Goal: Task Accomplishment & Management: Manage account settings

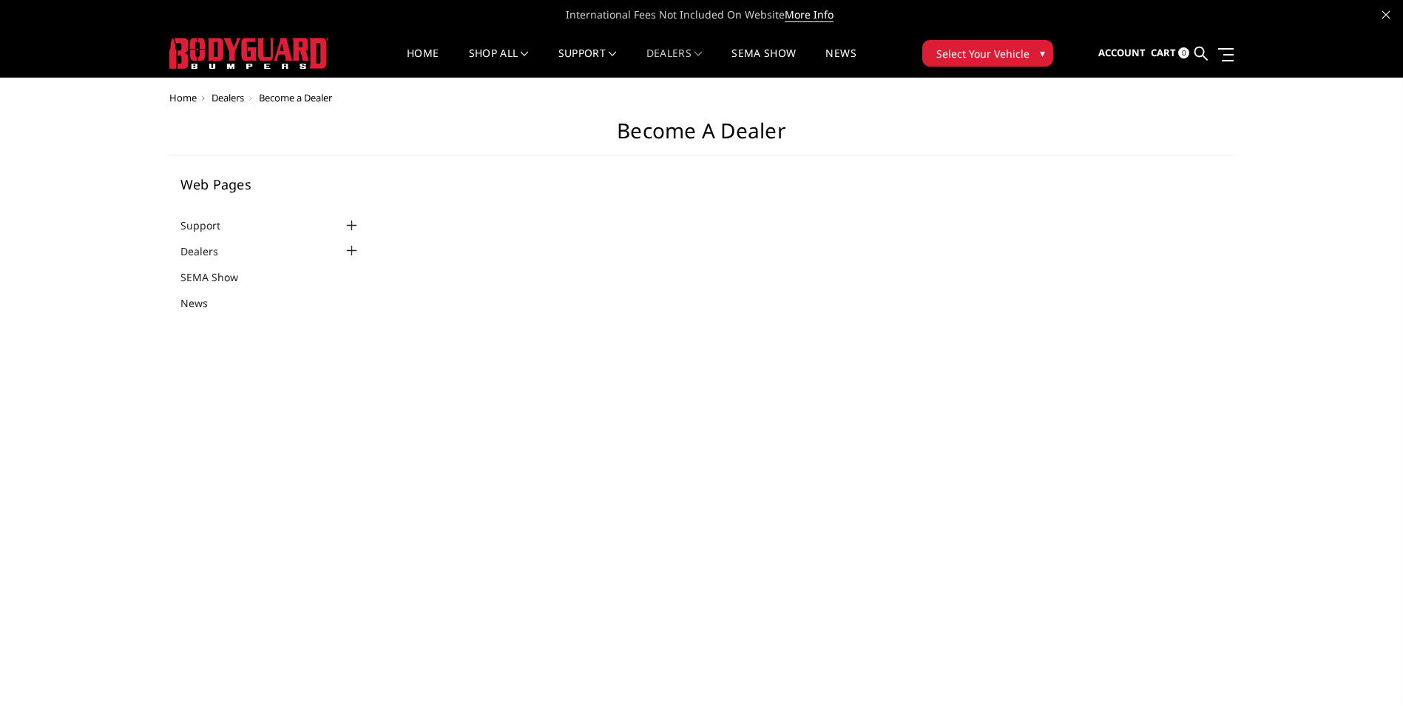
select select "US"
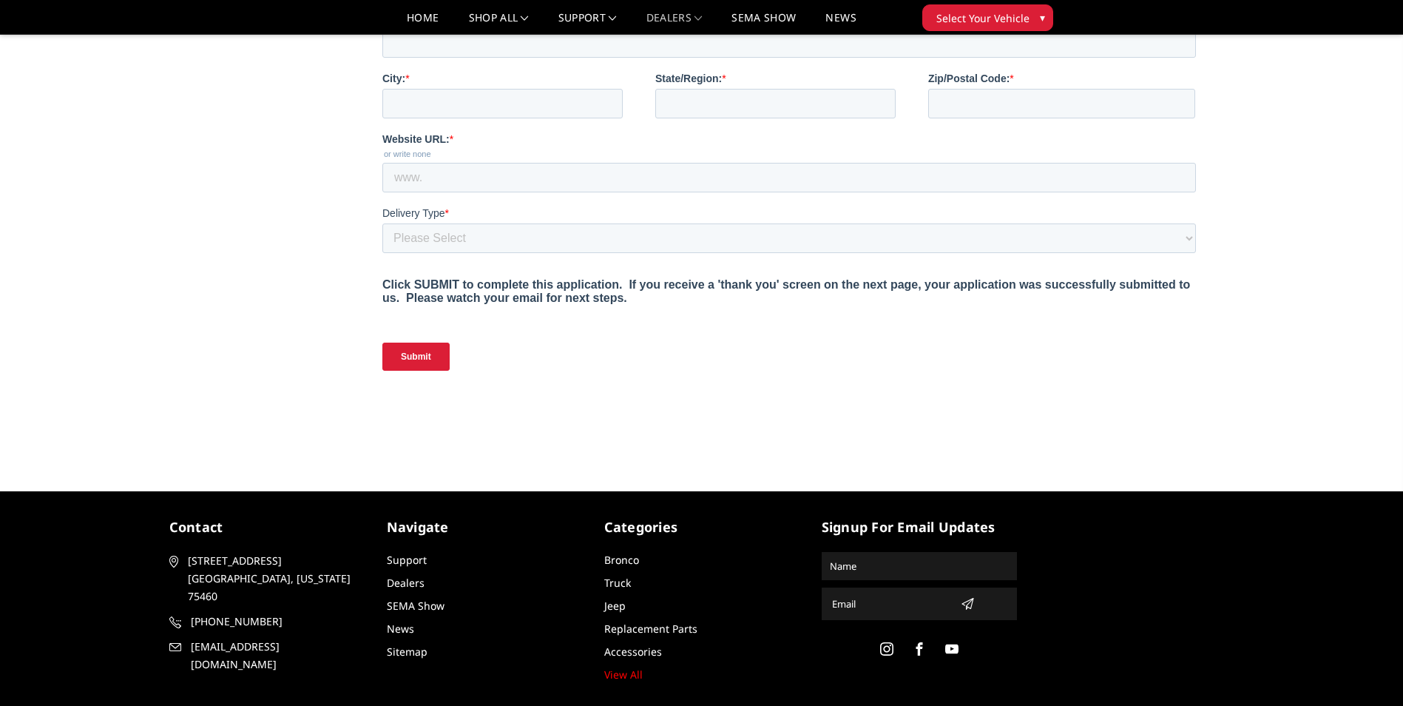
scroll to position [814, 0]
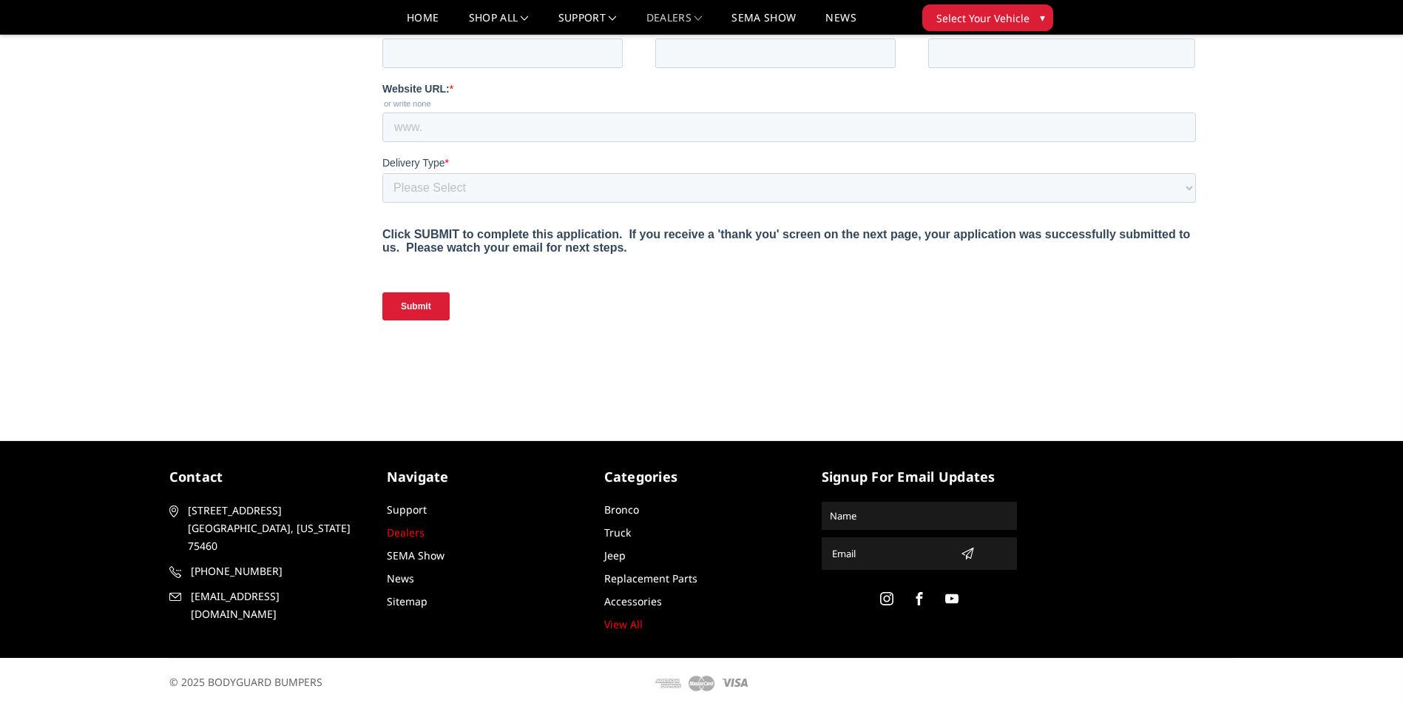
click at [352, 532] on link "Dealers" at bounding box center [406, 532] width 38 height 14
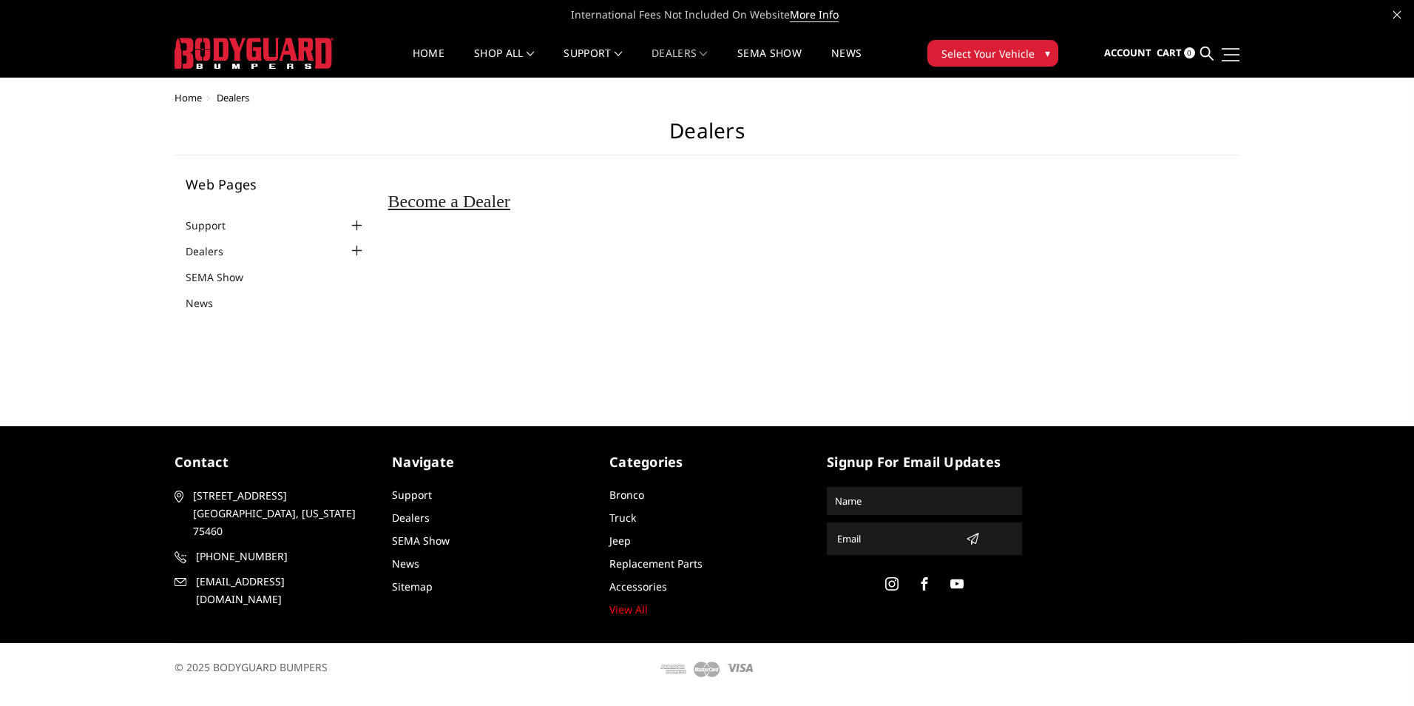
click at [1234, 55] on span at bounding box center [1232, 54] width 16 height 1
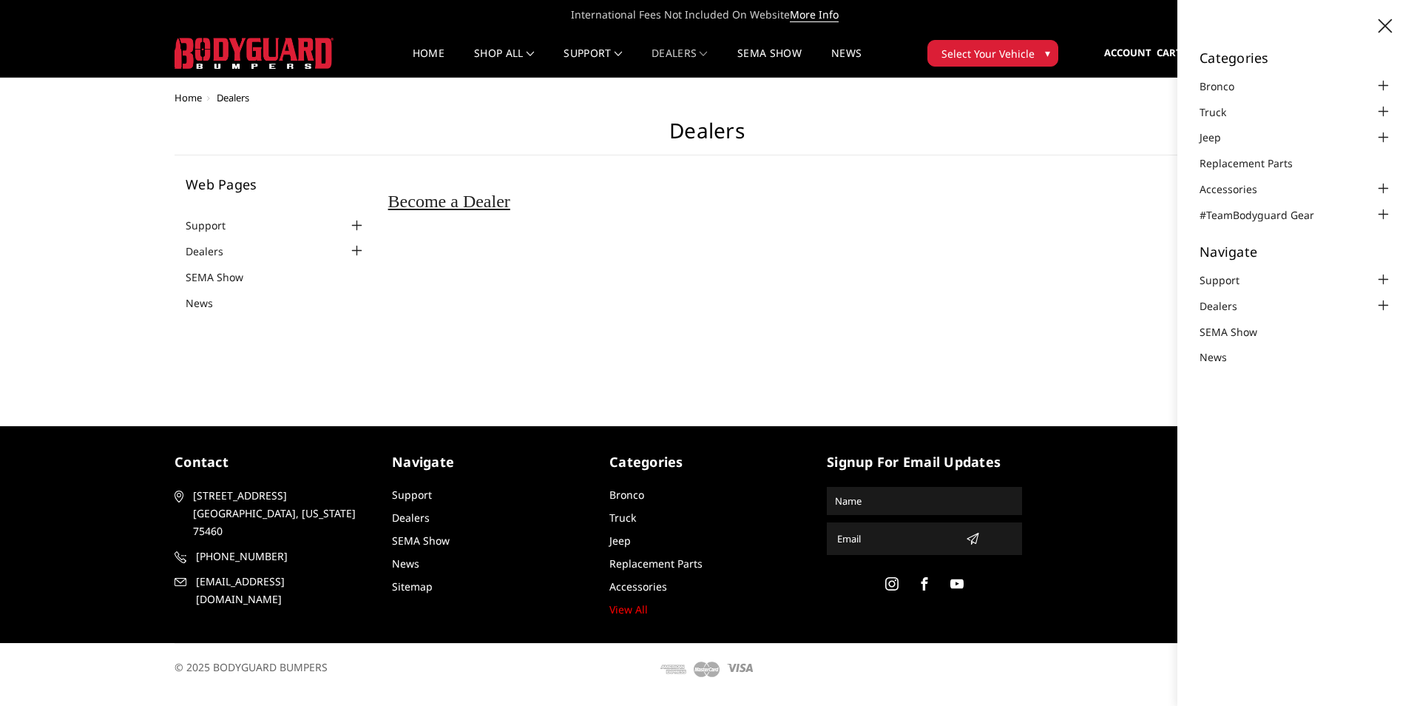
click at [1156, 106] on div "Home Dealers Dealers Web Pages Support FAQ Install Instructions Shipping Warran…" at bounding box center [707, 208] width 1065 height 233
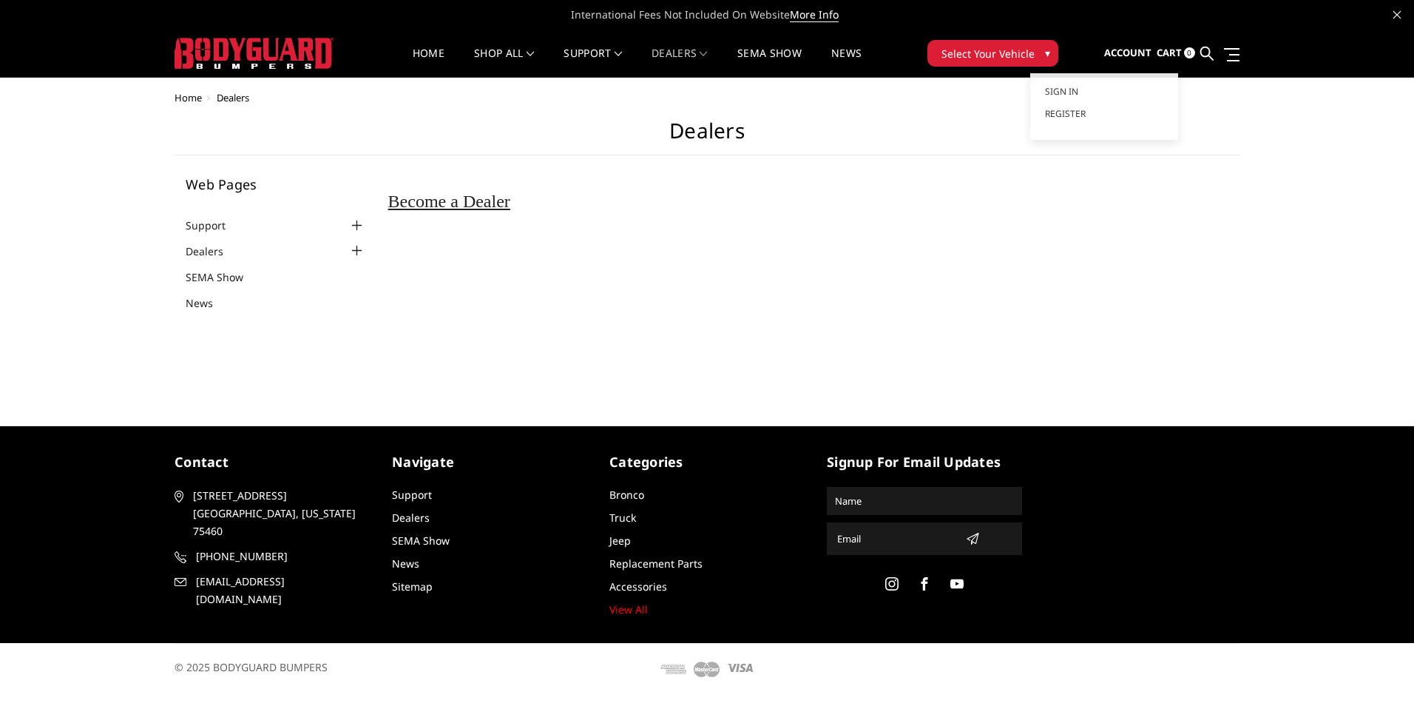
click at [1135, 53] on span "Account" at bounding box center [1127, 52] width 47 height 13
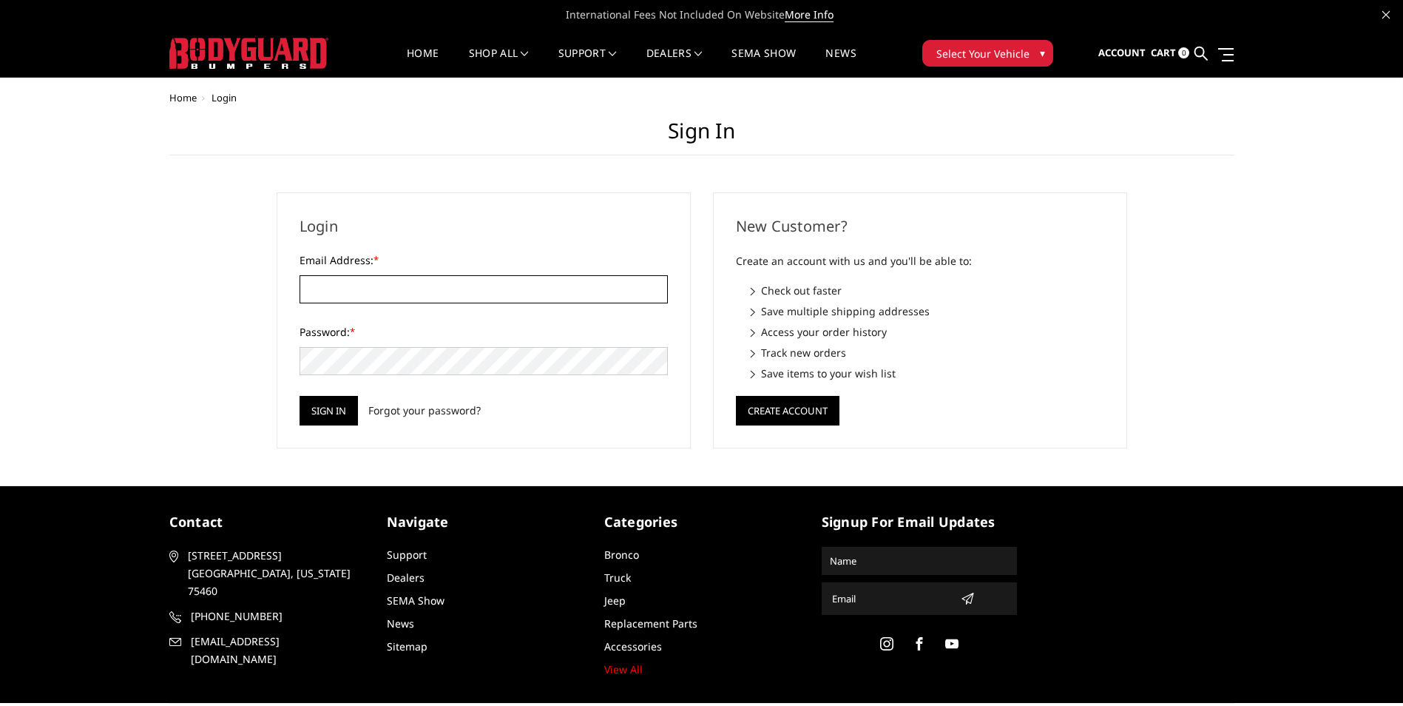
click at [355, 301] on input "Email Address: *" at bounding box center [484, 289] width 368 height 28
click at [693, 321] on div "Login Email Address: * Password: * Sign in Forgot your password?" at bounding box center [484, 320] width 436 height 256
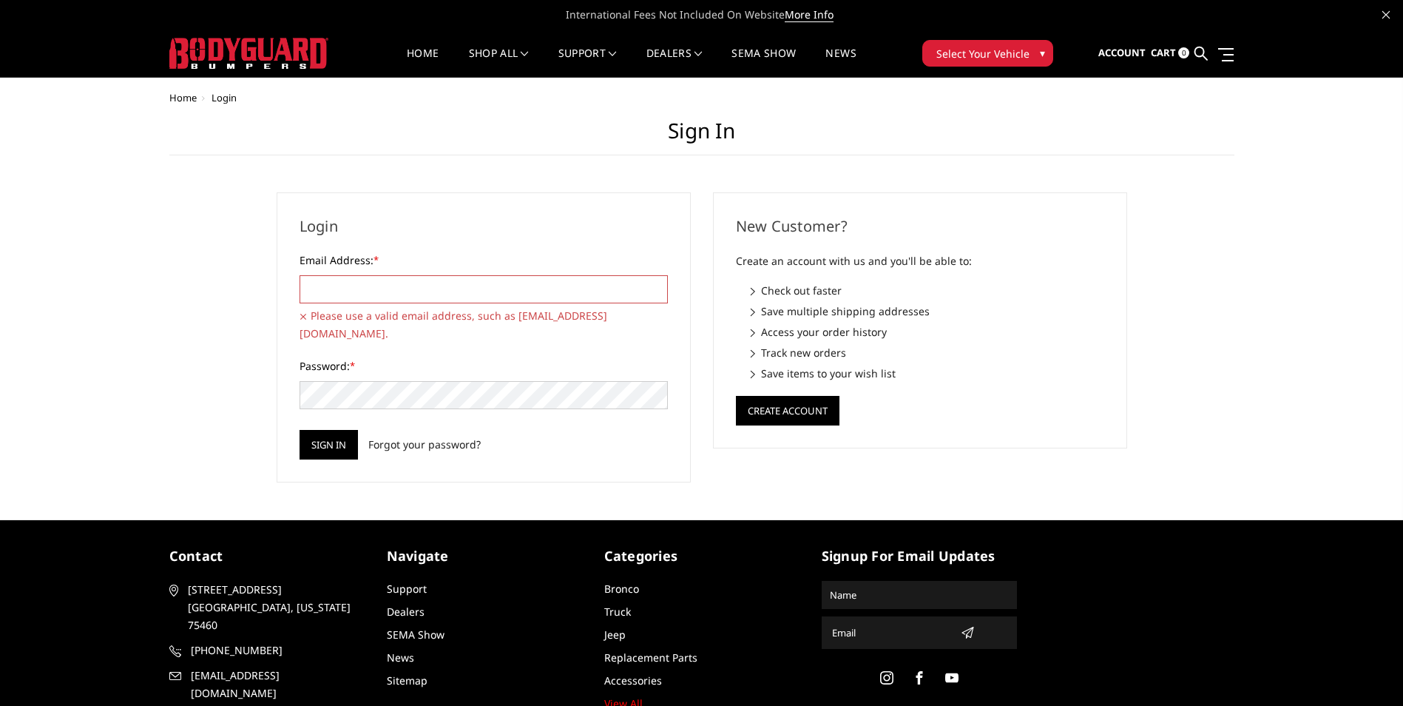
click at [173, 584] on icon at bounding box center [173, 590] width 9 height 12
